Goal: Task Accomplishment & Management: Use online tool/utility

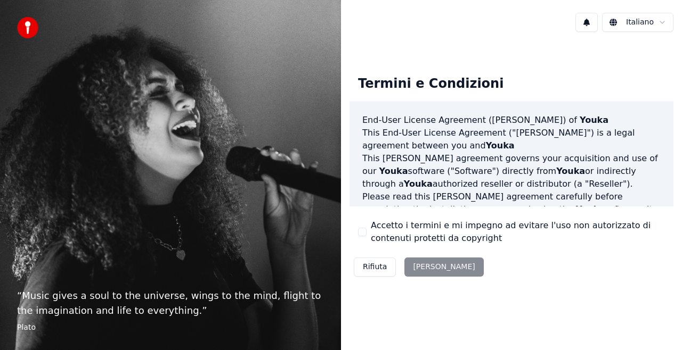
click at [431, 266] on div "Rifiuta [PERSON_NAME]" at bounding box center [418, 267] width 138 height 28
click at [419, 269] on div "Rifiuta [PERSON_NAME]" at bounding box center [418, 267] width 138 height 28
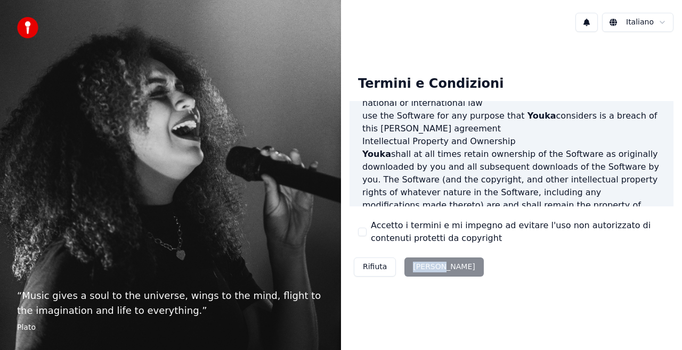
scroll to position [776, 0]
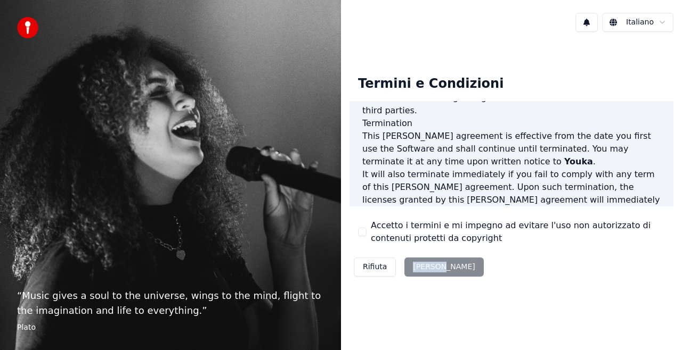
click at [415, 276] on div "Rifiuta [PERSON_NAME]" at bounding box center [418, 267] width 138 height 28
click at [419, 267] on div "Rifiuta [PERSON_NAME]" at bounding box center [418, 267] width 138 height 28
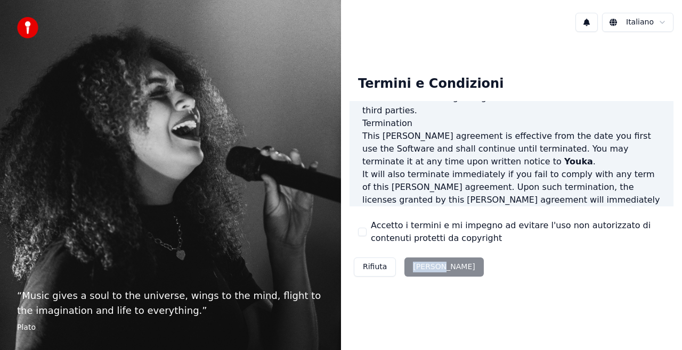
drag, startPoint x: 418, startPoint y: 267, endPoint x: 438, endPoint y: 264, distance: 20.4
click at [422, 266] on div "Rifiuta [PERSON_NAME]" at bounding box center [418, 267] width 138 height 28
click at [438, 264] on div "Rifiuta [PERSON_NAME]" at bounding box center [418, 267] width 138 height 28
drag, startPoint x: 439, startPoint y: 264, endPoint x: 434, endPoint y: 267, distance: 5.8
click at [439, 264] on div "Rifiuta [PERSON_NAME]" at bounding box center [418, 267] width 138 height 28
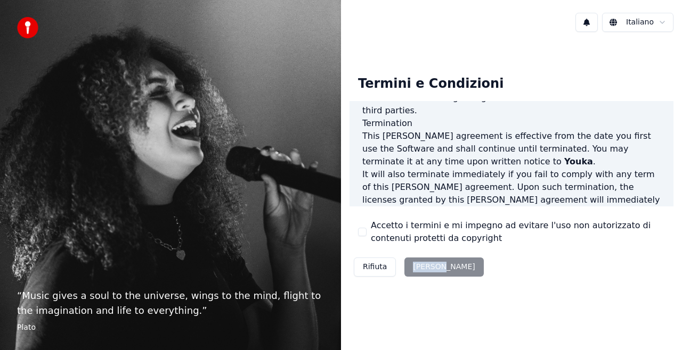
click at [423, 269] on div "Rifiuta [PERSON_NAME]" at bounding box center [418, 267] width 138 height 28
click at [421, 269] on div "Rifiuta [PERSON_NAME]" at bounding box center [418, 267] width 138 height 28
click at [436, 274] on div "Rifiuta [PERSON_NAME]" at bounding box center [418, 267] width 138 height 28
click at [435, 274] on div "Rifiuta [PERSON_NAME]" at bounding box center [418, 267] width 138 height 28
click at [434, 274] on div "Rifiuta [PERSON_NAME]" at bounding box center [418, 267] width 138 height 28
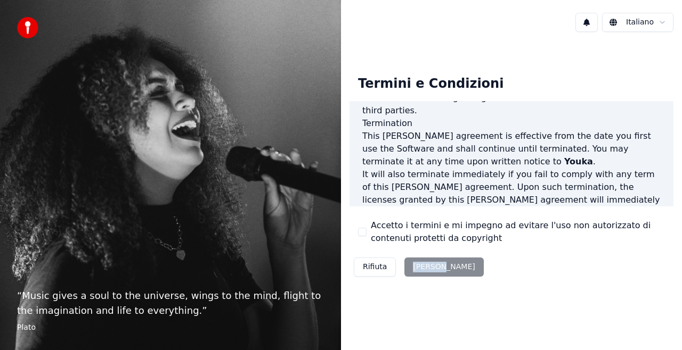
scroll to position [0, 0]
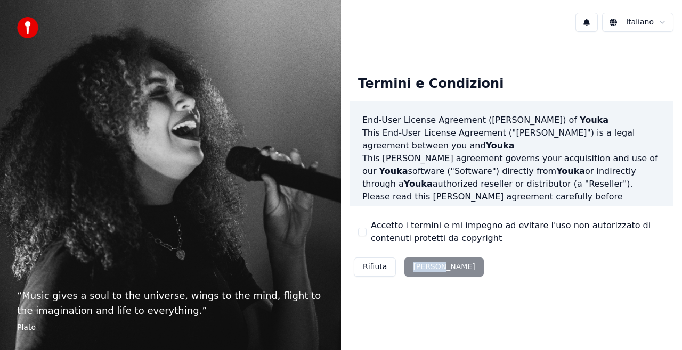
click at [361, 232] on button "Accetto i termini e mi impegno ad evitare l'uso non autorizzato di contenuti pr…" at bounding box center [362, 232] width 9 height 9
click at [429, 268] on button "[PERSON_NAME]" at bounding box center [443, 267] width 79 height 19
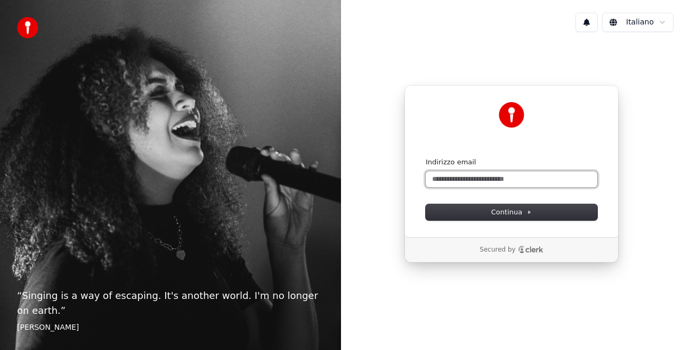
click at [456, 179] on input "Indirizzo email" at bounding box center [511, 179] width 171 height 16
drag, startPoint x: 494, startPoint y: 219, endPoint x: 498, endPoint y: 212, distance: 8.6
click at [494, 219] on button "Continua" at bounding box center [511, 212] width 171 height 16
type input "**********"
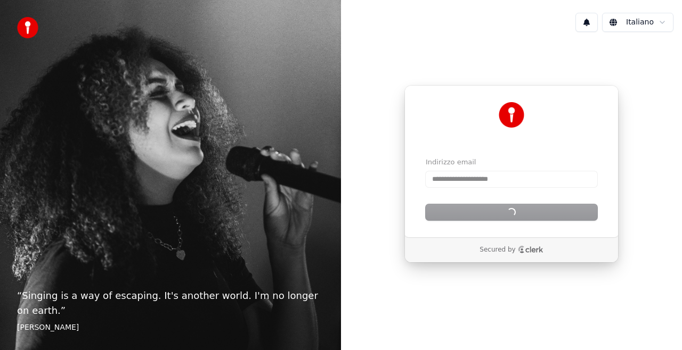
click at [498, 210] on div "Continua" at bounding box center [511, 212] width 171 height 16
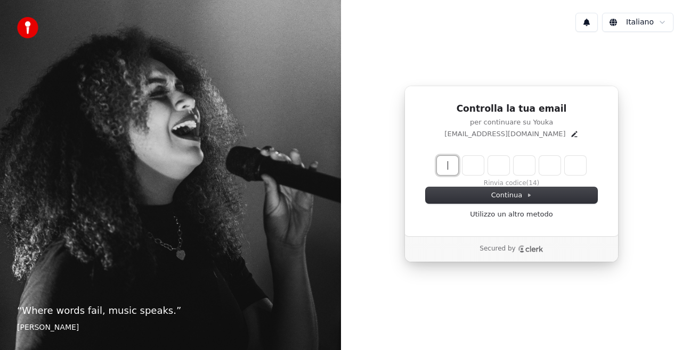
click at [448, 159] on input "Enter verification code" at bounding box center [522, 165] width 170 height 19
type input "******"
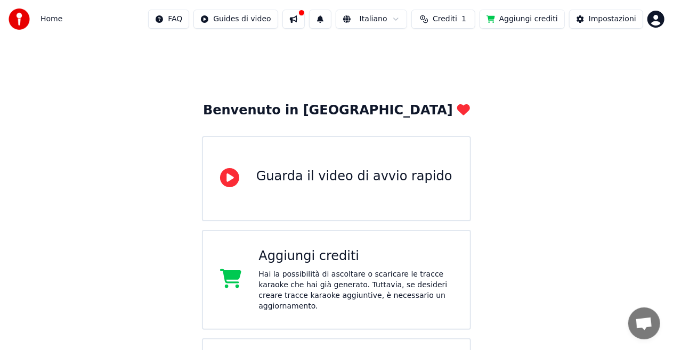
click at [49, 18] on span "Home" at bounding box center [51, 19] width 22 height 11
click at [17, 20] on img at bounding box center [19, 19] width 21 height 21
click at [406, 19] on html "Home FAQ Guides di video Italiano Crediti 1 Aggiungi crediti Impostazioni Benve…" at bounding box center [336, 219] width 673 height 439
click at [20, 16] on html "Home FAQ Guides di video Italiano Crediti 1 Aggiungi crediti Impostazioni Benve…" at bounding box center [336, 219] width 673 height 439
click at [20, 16] on img at bounding box center [19, 19] width 21 height 21
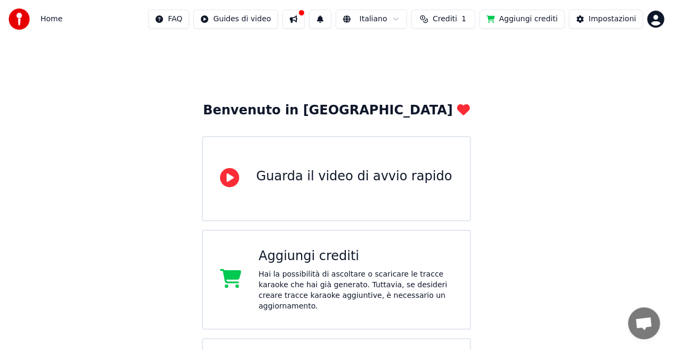
click at [18, 20] on img at bounding box center [19, 19] width 21 height 21
click at [56, 19] on span "Home" at bounding box center [51, 19] width 22 height 11
click at [617, 19] on div "Impostazioni" at bounding box center [611, 19] width 47 height 11
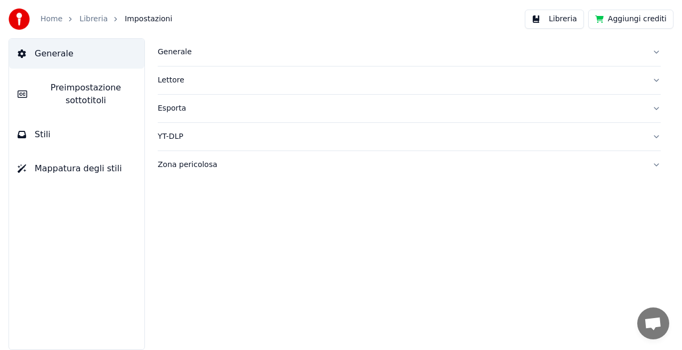
click at [553, 18] on button "Libreria" at bounding box center [554, 19] width 59 height 19
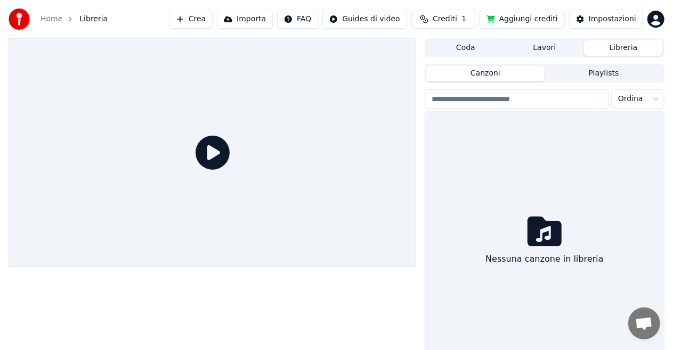
click at [654, 19] on html "Home Libreria Crea Importa FAQ Guides di video Crediti 1 Aggiungi crediti Impos…" at bounding box center [336, 175] width 673 height 350
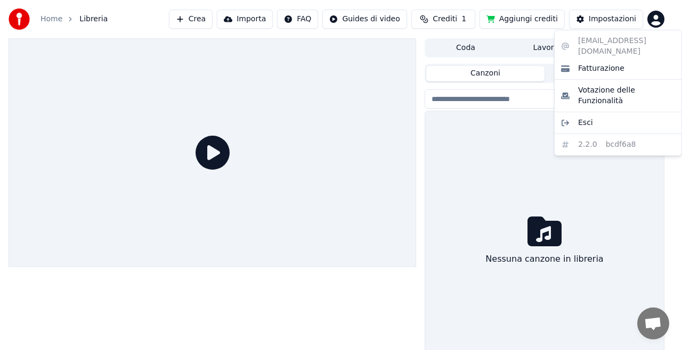
click at [16, 17] on html "Home Libreria Crea Importa FAQ Guides di video Crediti 1 Aggiungi crediti Impos…" at bounding box center [341, 175] width 682 height 350
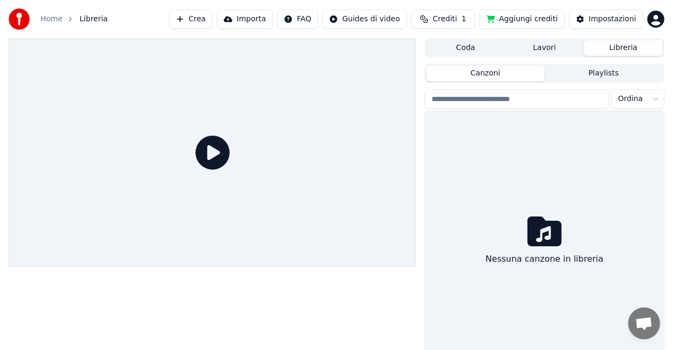
click at [51, 17] on link "Home" at bounding box center [51, 19] width 22 height 11
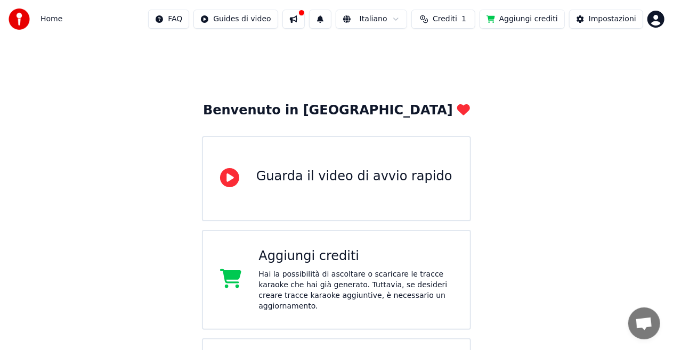
click at [52, 18] on span "Home" at bounding box center [51, 19] width 22 height 11
click at [24, 20] on img at bounding box center [19, 19] width 21 height 21
click at [302, 16] on button at bounding box center [293, 19] width 22 height 19
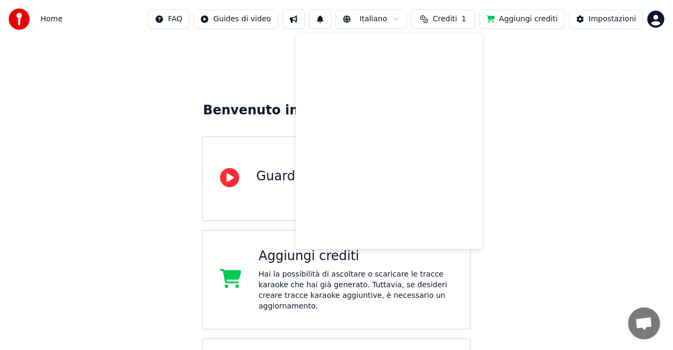
click at [546, 99] on div "Benvenuto in Youka Guarda il video di avvio rapido Aggiungi crediti Hai la poss…" at bounding box center [336, 238] width 673 height 400
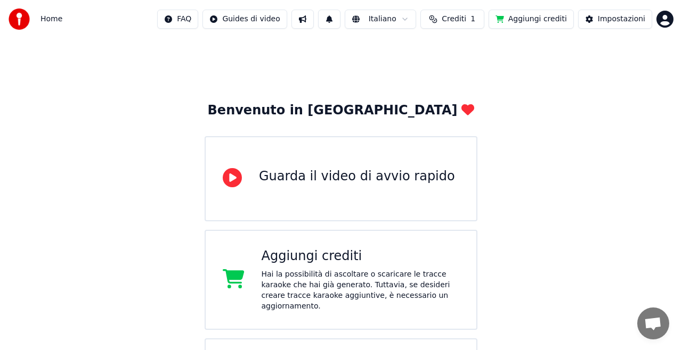
click at [659, 20] on html "Home FAQ Guides di video Italiano Crediti 1 Aggiungi crediti Impostazioni Benve…" at bounding box center [341, 219] width 682 height 439
click at [599, 17] on html "Home FAQ Guides di video Italiano Crediti 1 Aggiungi crediti Impostazioni Benve…" at bounding box center [341, 219] width 682 height 439
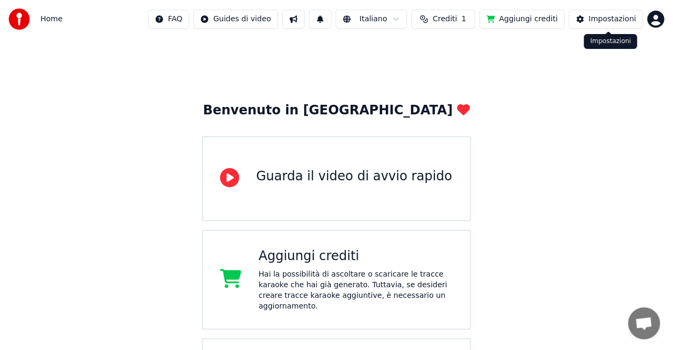
click at [591, 19] on button "Impostazioni" at bounding box center [606, 19] width 74 height 19
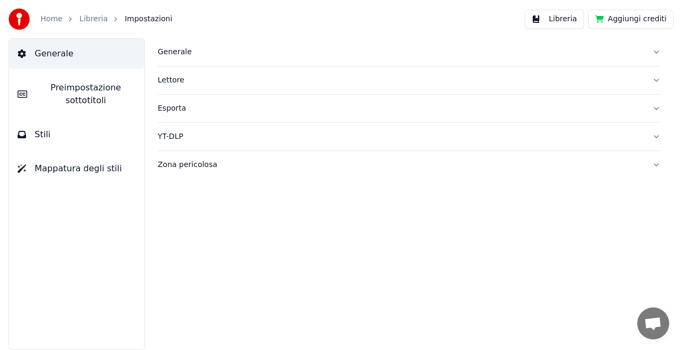
click at [46, 55] on span "Generale" at bounding box center [54, 53] width 39 height 13
click at [92, 19] on link "Libreria" at bounding box center [93, 19] width 28 height 11
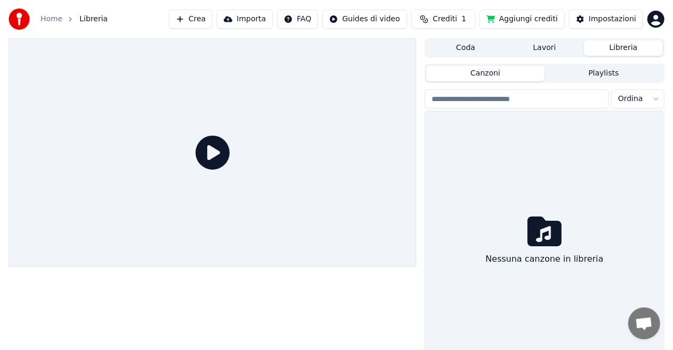
click at [49, 22] on link "Home" at bounding box center [51, 19] width 22 height 11
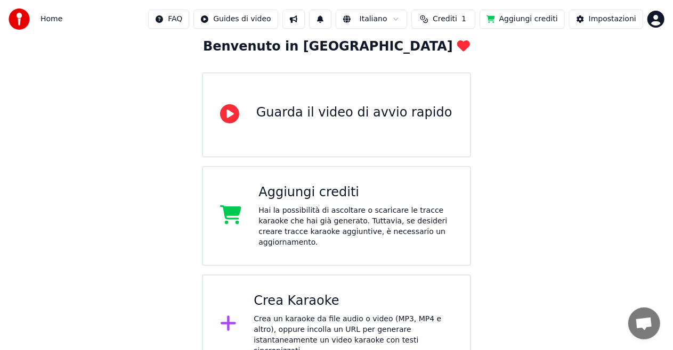
scroll to position [67, 0]
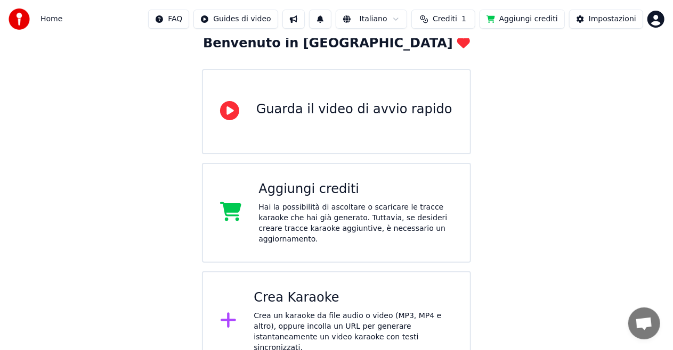
click at [457, 20] on span "Crediti" at bounding box center [444, 19] width 24 height 11
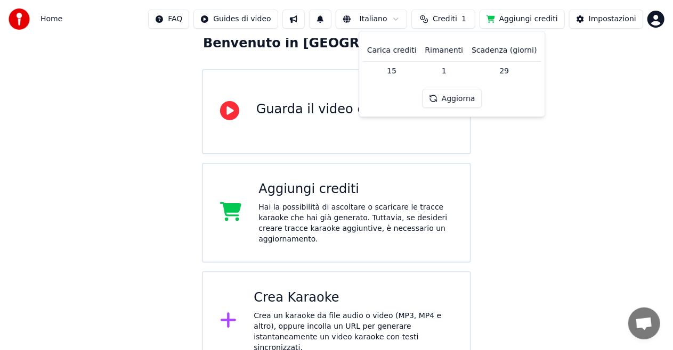
click at [585, 85] on div "Benvenuto in Youka Guarda il video di avvio rapido Aggiungi crediti Hai la poss…" at bounding box center [336, 171] width 673 height 400
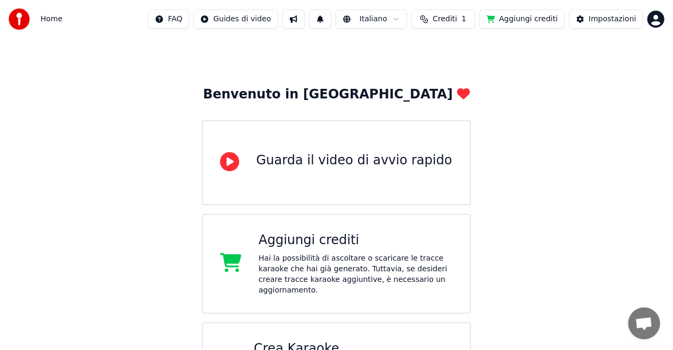
scroll to position [0, 0]
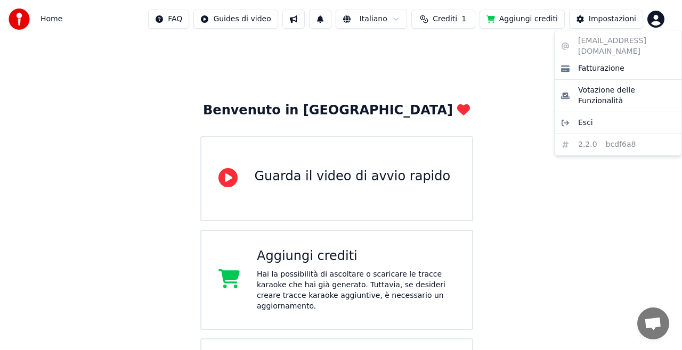
click at [656, 26] on html "Home FAQ Guides di video Italiano Crediti 1 Aggiungi crediti Impostazioni Benve…" at bounding box center [341, 219] width 682 height 439
click at [652, 40] on div "simonerrani@gmail.com Fatturazione Votazione delle Funzionalità Esci 2.2.0 bcdf…" at bounding box center [618, 93] width 128 height 126
click at [591, 22] on html "Home FAQ Guides di video Italiano Crediti 1 Aggiungi crediti Impostazioni Benve…" at bounding box center [341, 219] width 682 height 439
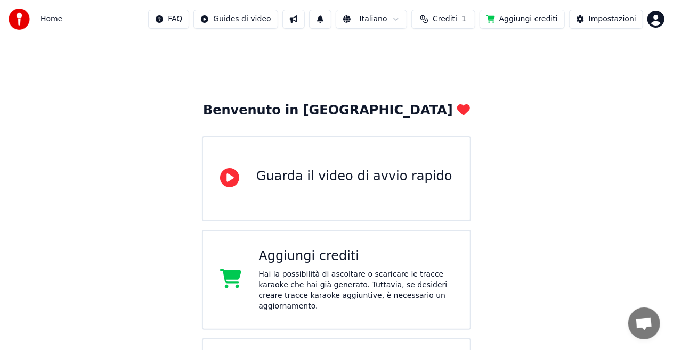
click at [591, 22] on button "Impostazioni" at bounding box center [606, 19] width 74 height 19
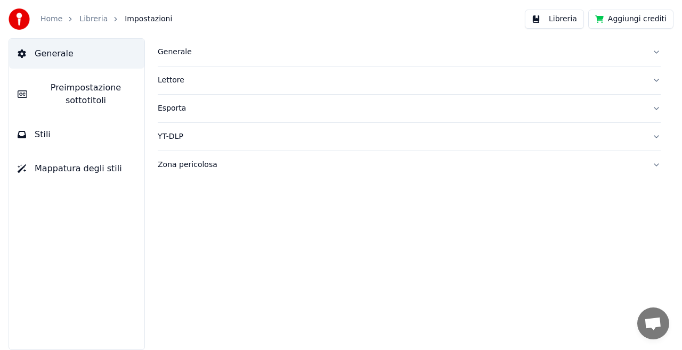
click at [175, 82] on div "Lettore" at bounding box center [401, 80] width 486 height 11
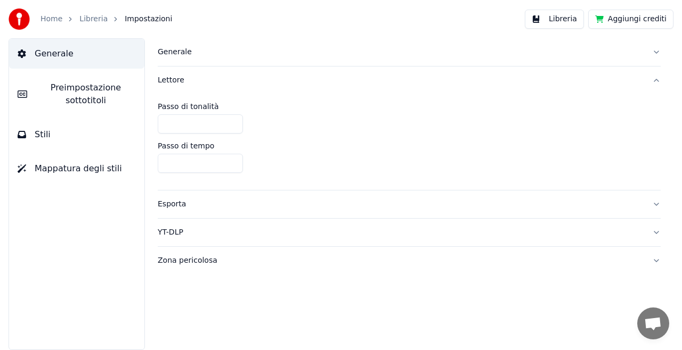
click at [183, 54] on div "Generale" at bounding box center [401, 52] width 486 height 11
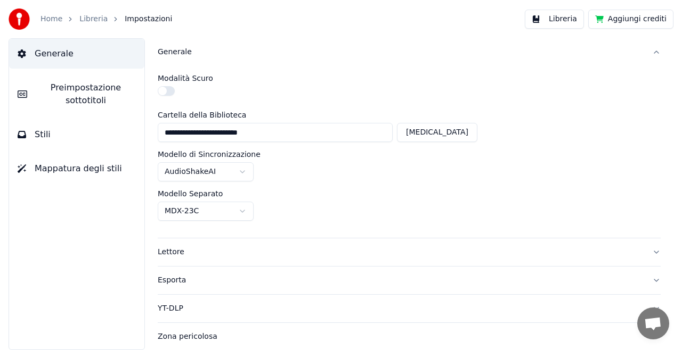
click at [200, 331] on button "Zona pericolosa" at bounding box center [409, 337] width 503 height 28
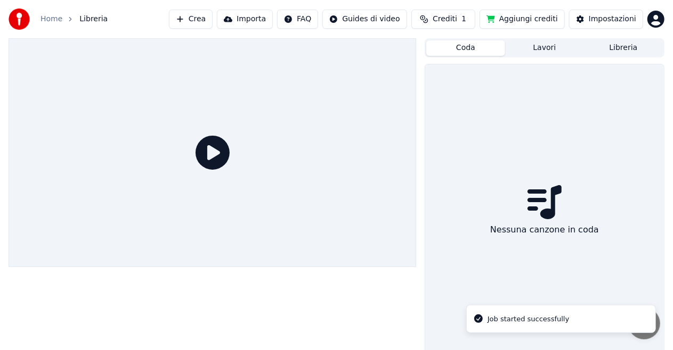
click at [474, 47] on button "Coda" at bounding box center [465, 47] width 79 height 15
click at [610, 46] on button "Libreria" at bounding box center [623, 47] width 79 height 15
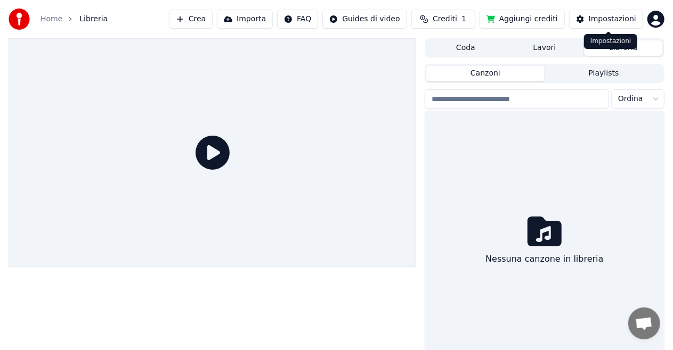
click at [612, 23] on div "Impostazioni" at bounding box center [611, 19] width 47 height 11
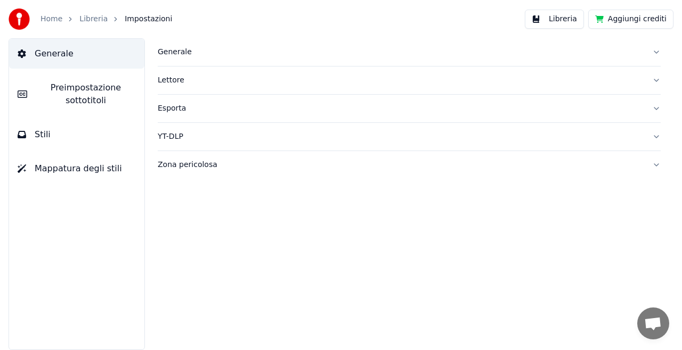
click at [655, 18] on button "Aggiungi crediti" at bounding box center [630, 19] width 85 height 19
click at [189, 163] on div "Zona pericolosa" at bounding box center [401, 165] width 486 height 11
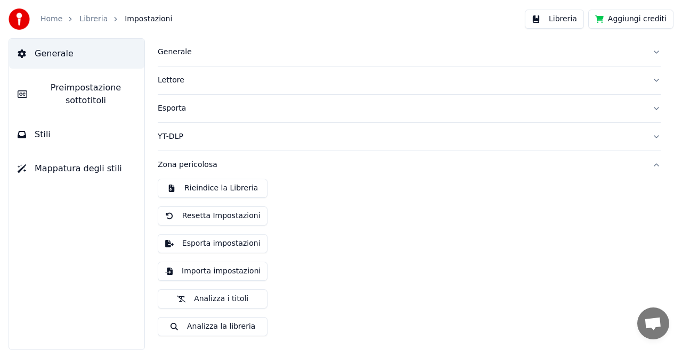
click at [228, 328] on button "Analizza la libreria" at bounding box center [213, 326] width 110 height 19
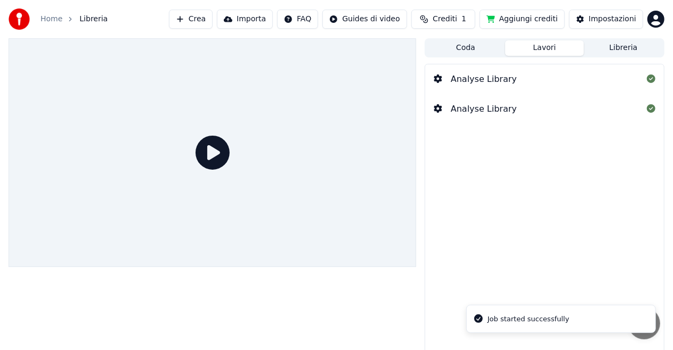
click at [476, 40] on button "Coda" at bounding box center [465, 47] width 79 height 15
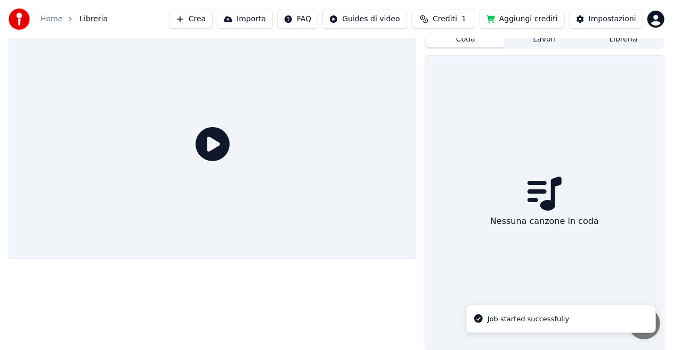
scroll to position [11, 0]
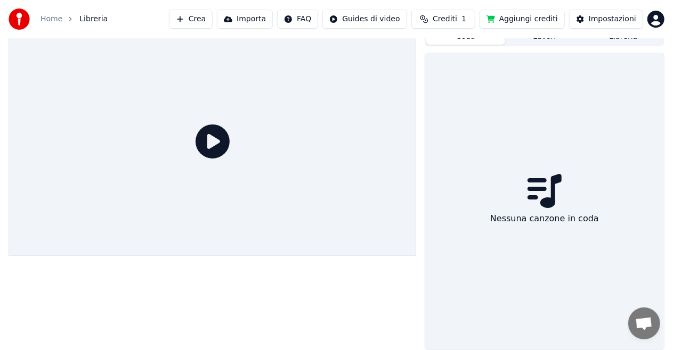
click at [260, 13] on button "Importa" at bounding box center [245, 19] width 56 height 19
click at [260, 19] on button "Importa" at bounding box center [245, 19] width 56 height 19
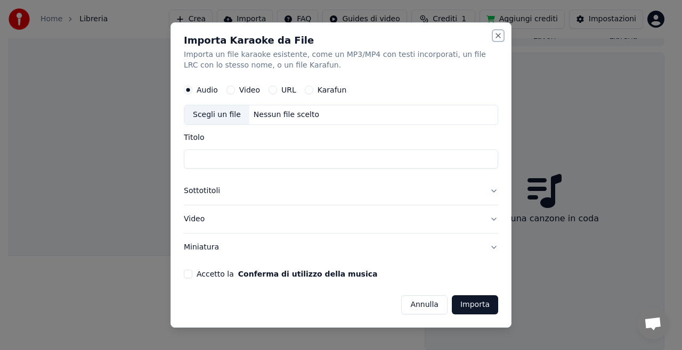
click at [498, 31] on button "Close" at bounding box center [498, 35] width 9 height 9
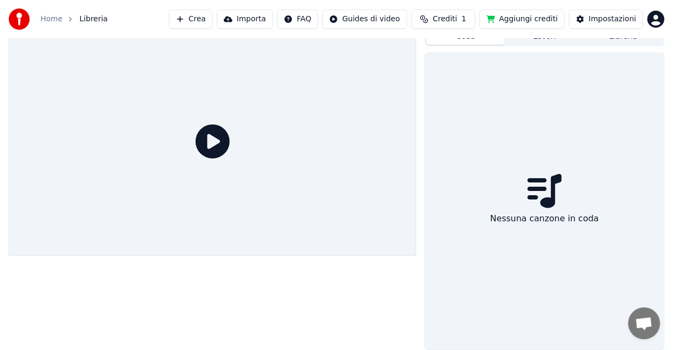
click at [48, 24] on div "Home Libreria" at bounding box center [58, 19] width 99 height 21
click at [56, 18] on link "Home" at bounding box center [51, 19] width 22 height 11
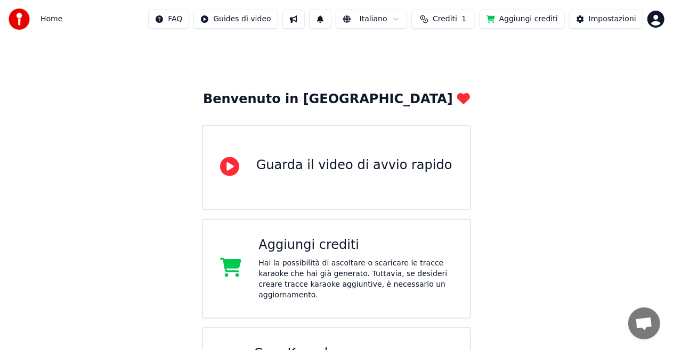
click at [27, 17] on img at bounding box center [19, 19] width 21 height 21
click at [7, 26] on div "Home FAQ Guides di video Italiano Crediti 1 Aggiungi crediti Impostazioni" at bounding box center [336, 19] width 673 height 38
click at [34, 14] on div at bounding box center [23, 19] width 28 height 21
click at [26, 18] on img at bounding box center [19, 19] width 21 height 21
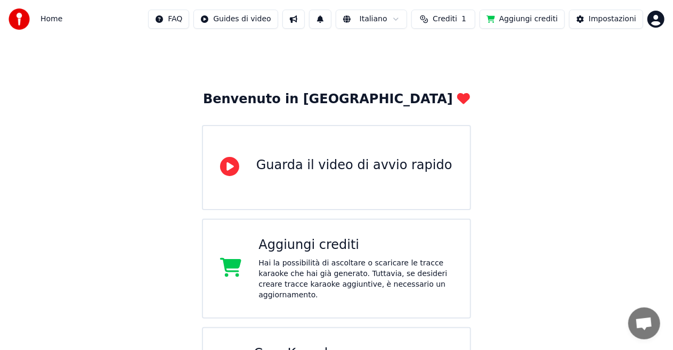
click at [26, 18] on img at bounding box center [19, 19] width 21 height 21
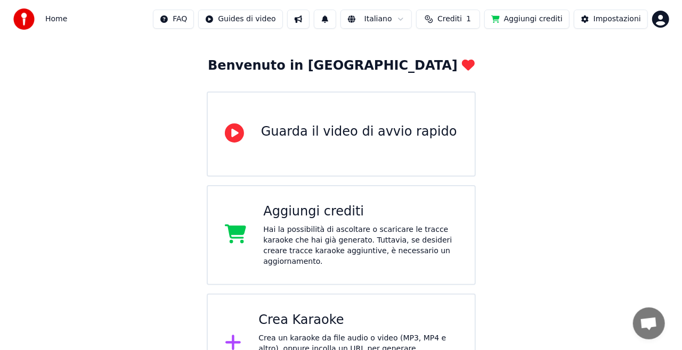
scroll to position [67, 0]
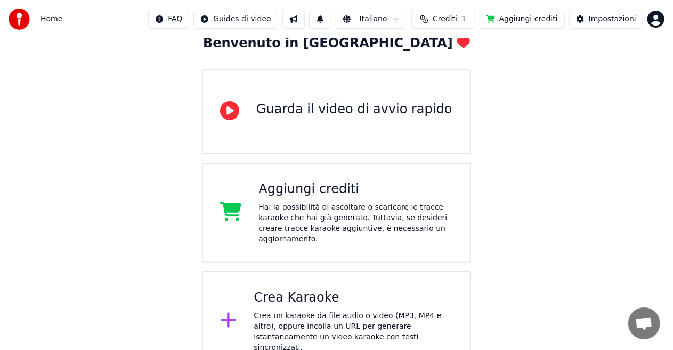
click at [345, 311] on div "Crea un karaoke da file audio o video (MP3, MP4 e altro), oppure incolla un URL…" at bounding box center [352, 332] width 199 height 43
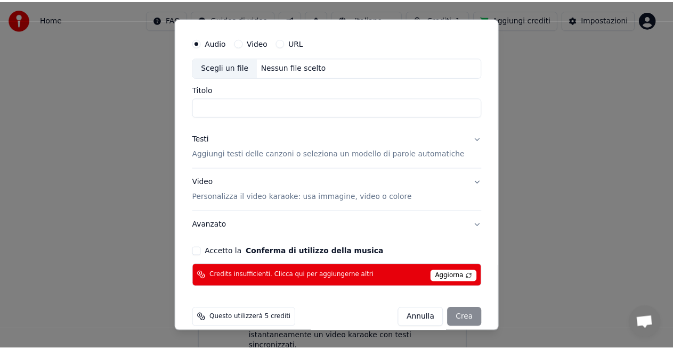
scroll to position [37, 0]
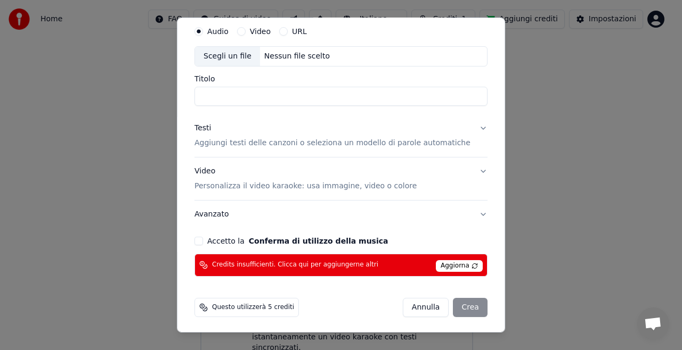
click at [409, 305] on button "Annulla" at bounding box center [426, 307] width 46 height 19
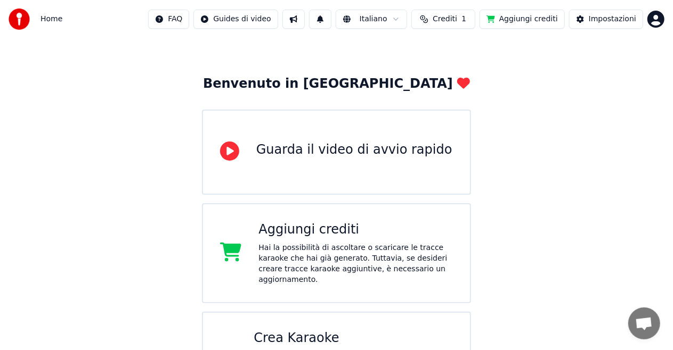
scroll to position [0, 0]
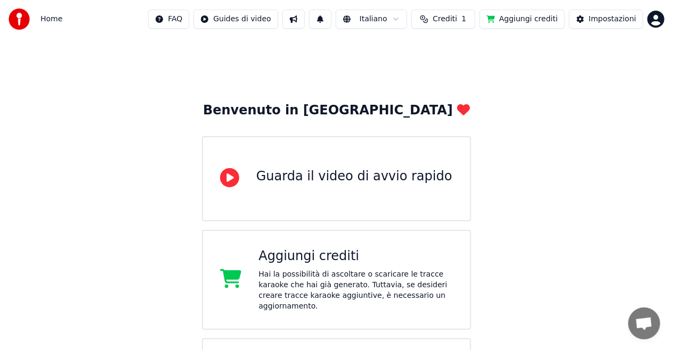
click at [655, 20] on html "Home FAQ Guides di video Italiano Crediti 1 Aggiungi crediti Impostazioni Benve…" at bounding box center [336, 219] width 673 height 439
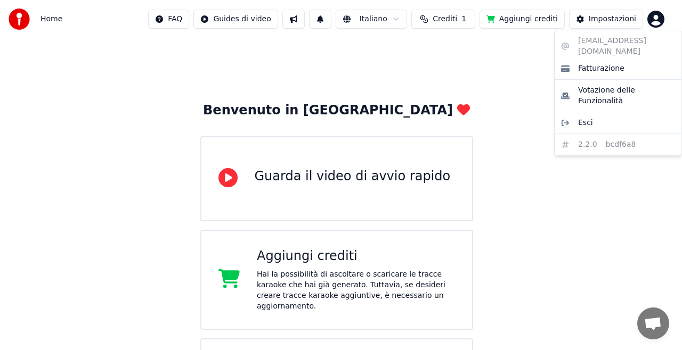
click at [24, 18] on html "Home FAQ Guides di video Italiano Crediti 1 Aggiungi crediti Impostazioni Benve…" at bounding box center [341, 219] width 682 height 439
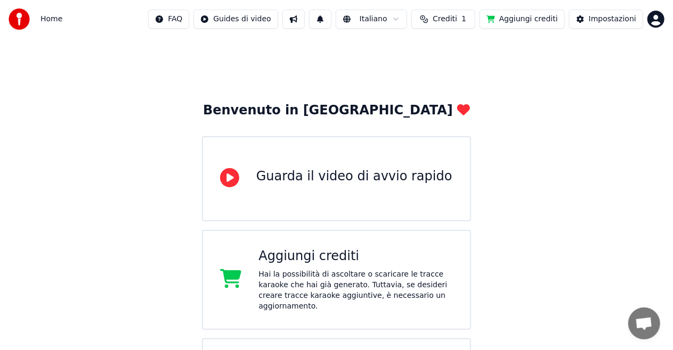
click at [46, 17] on span "Home" at bounding box center [51, 19] width 22 height 11
click at [54, 14] on span "Home" at bounding box center [51, 19] width 22 height 11
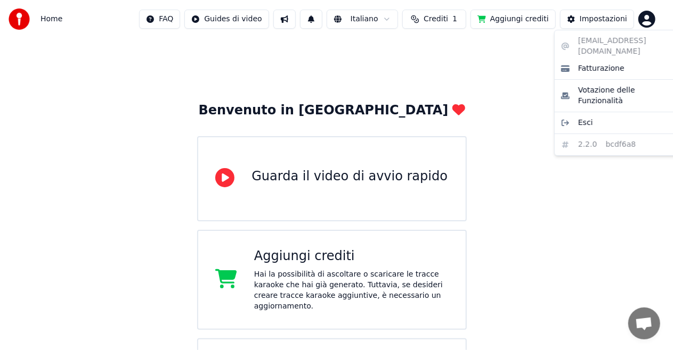
click at [654, 23] on html "Home FAQ Guides di video Italiano Crediti 1 Aggiungi crediti Impostazioni Benve…" at bounding box center [336, 219] width 673 height 439
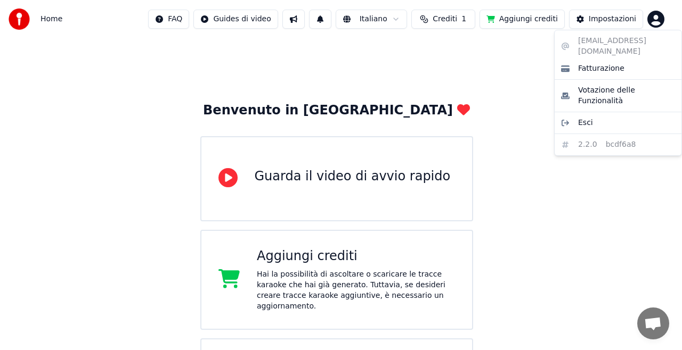
drag, startPoint x: 63, startPoint y: 21, endPoint x: 53, endPoint y: 22, distance: 9.6
click at [60, 22] on html "Home FAQ Guides di video Italiano Crediti 1 Aggiungi crediti Impostazioni Benve…" at bounding box center [341, 219] width 682 height 439
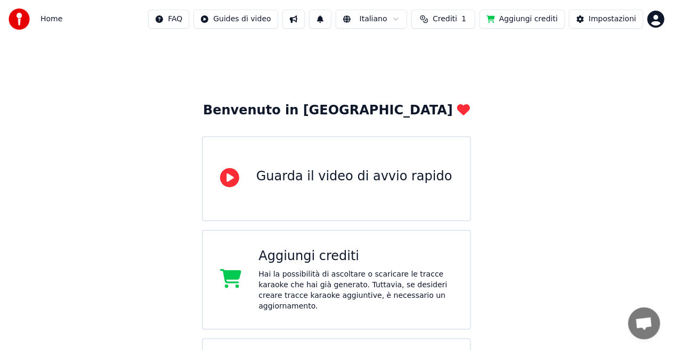
click at [53, 22] on span "Home" at bounding box center [51, 19] width 22 height 11
drag, startPoint x: 53, startPoint y: 19, endPoint x: 13, endPoint y: 19, distance: 39.9
click at [52, 19] on span "Home" at bounding box center [51, 19] width 22 height 11
click at [13, 19] on img at bounding box center [19, 19] width 21 height 21
click at [21, 19] on img at bounding box center [19, 19] width 21 height 21
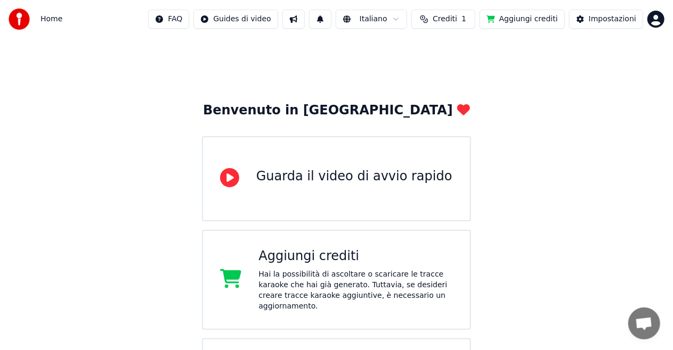
click at [20, 19] on img at bounding box center [19, 19] width 21 height 21
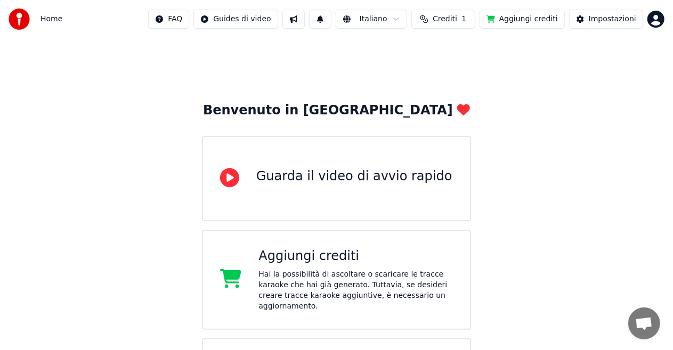
click at [20, 19] on img at bounding box center [19, 19] width 21 height 21
drag, startPoint x: 20, startPoint y: 19, endPoint x: 14, endPoint y: 2, distance: 17.5
click at [20, 18] on img at bounding box center [19, 19] width 21 height 21
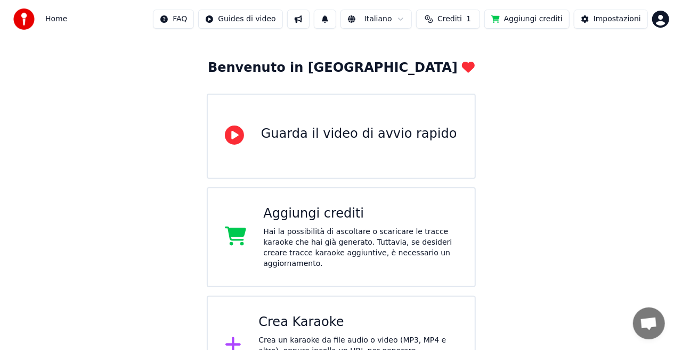
scroll to position [67, 0]
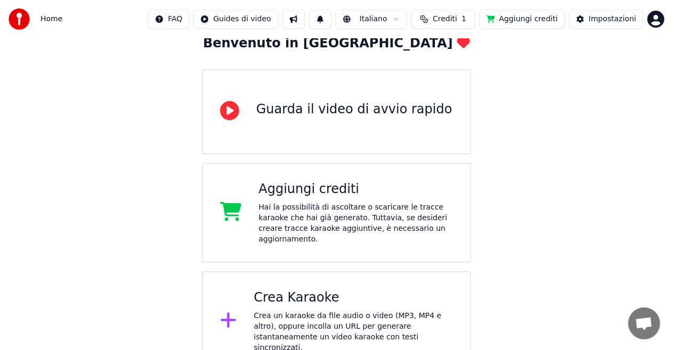
click at [403, 19] on html "Home FAQ Guides di video Italiano Crediti 1 Aggiungi crediti Impostazioni Benve…" at bounding box center [336, 152] width 673 height 439
click at [505, 43] on html "Home FAQ Guides di video Italiano Crediti 1 Aggiungi crediti Impostazioni Benve…" at bounding box center [336, 152] width 673 height 439
click at [336, 290] on div "Crea Karaoke" at bounding box center [352, 298] width 199 height 17
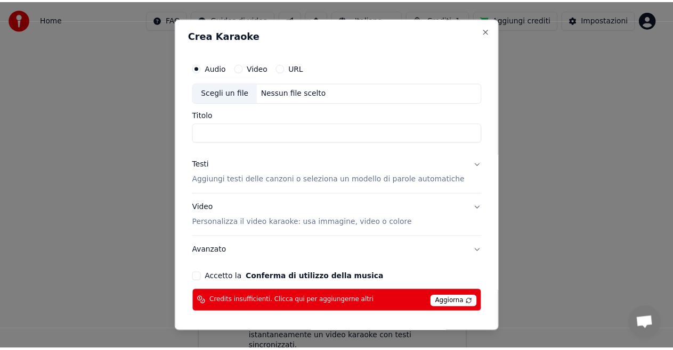
scroll to position [37, 0]
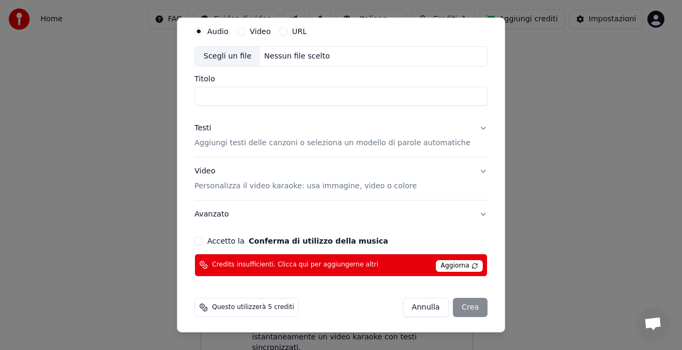
click at [454, 307] on div "Annulla Crea" at bounding box center [445, 307] width 85 height 19
click at [414, 311] on button "Annulla" at bounding box center [426, 307] width 46 height 19
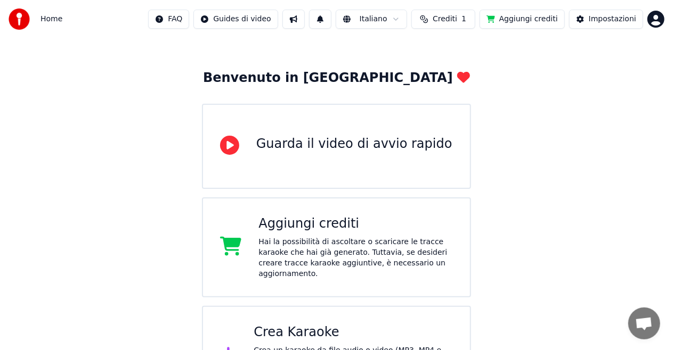
scroll to position [0, 0]
